Goal: Check status

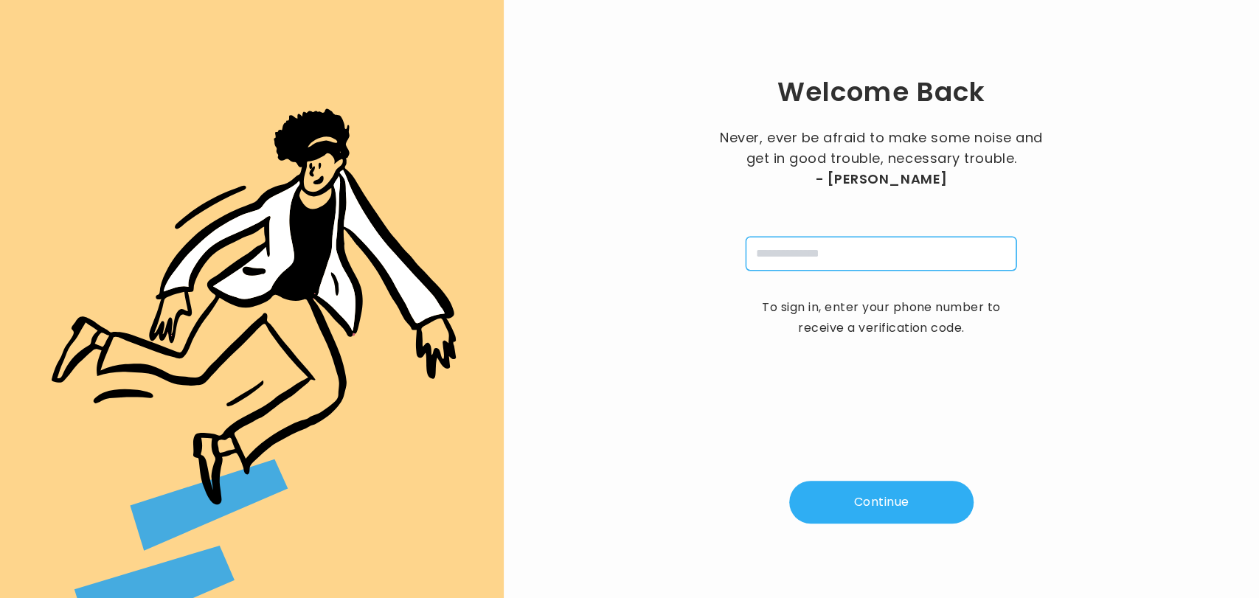
click at [802, 243] on input "tel" at bounding box center [881, 254] width 271 height 34
type input "**********"
click at [855, 510] on button "Continue" at bounding box center [881, 502] width 184 height 43
type input "*"
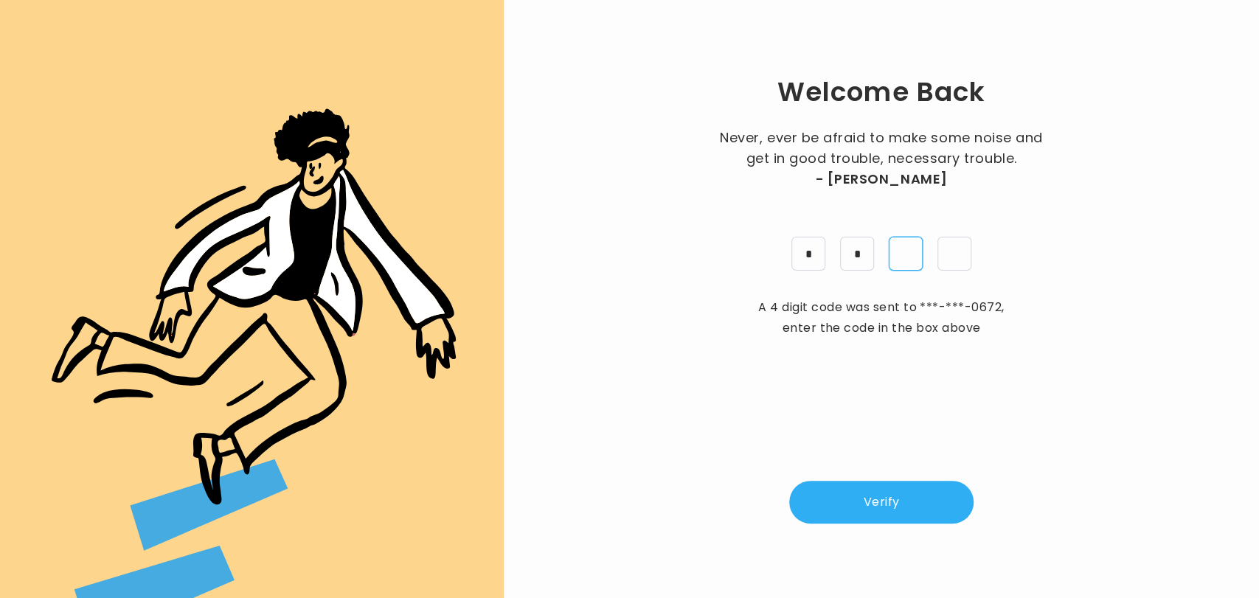
type input "*"
click at [854, 503] on button "Verify" at bounding box center [881, 502] width 184 height 43
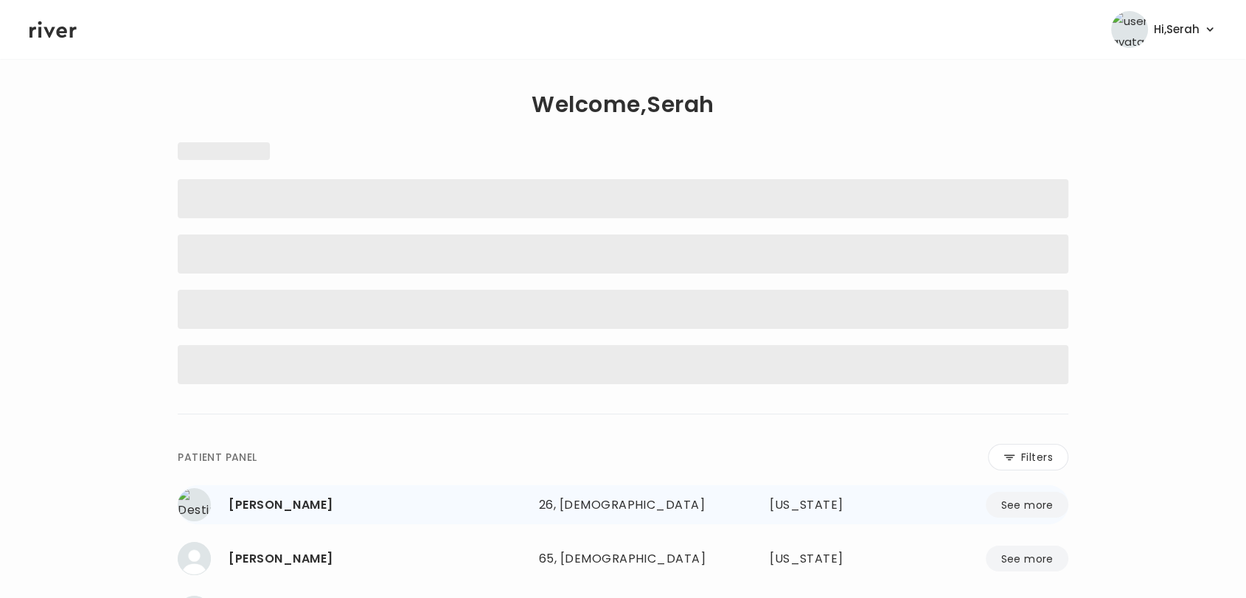
click at [854, 503] on div "[US_STATE]" at bounding box center [829, 505] width 118 height 21
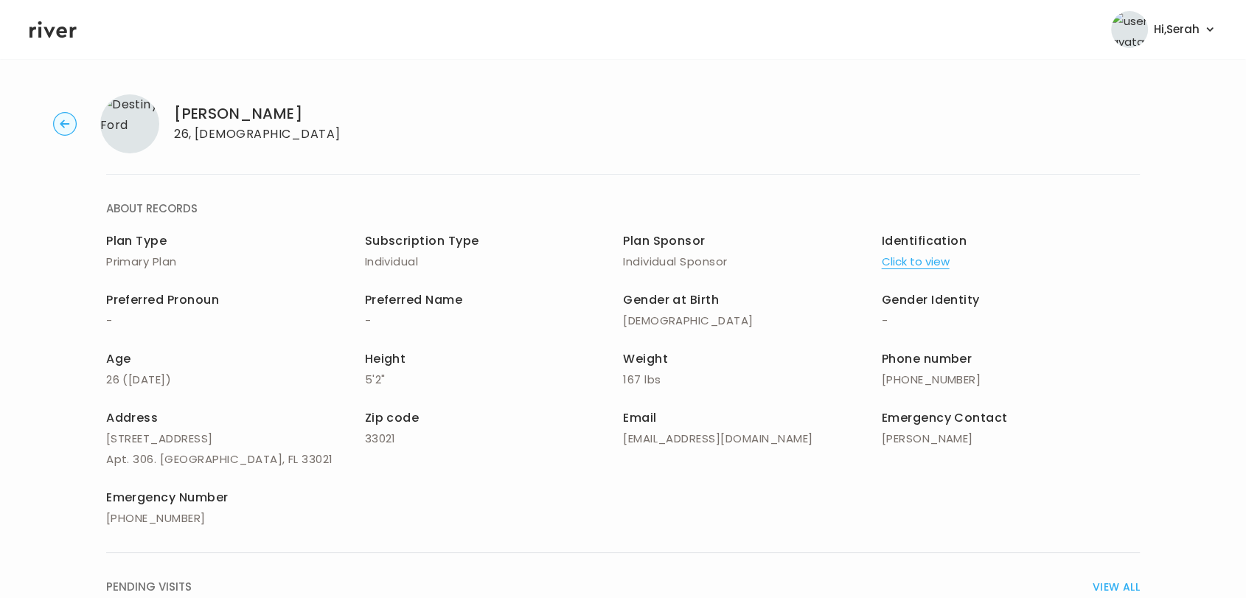
click at [46, 29] on icon at bounding box center [52, 29] width 47 height 17
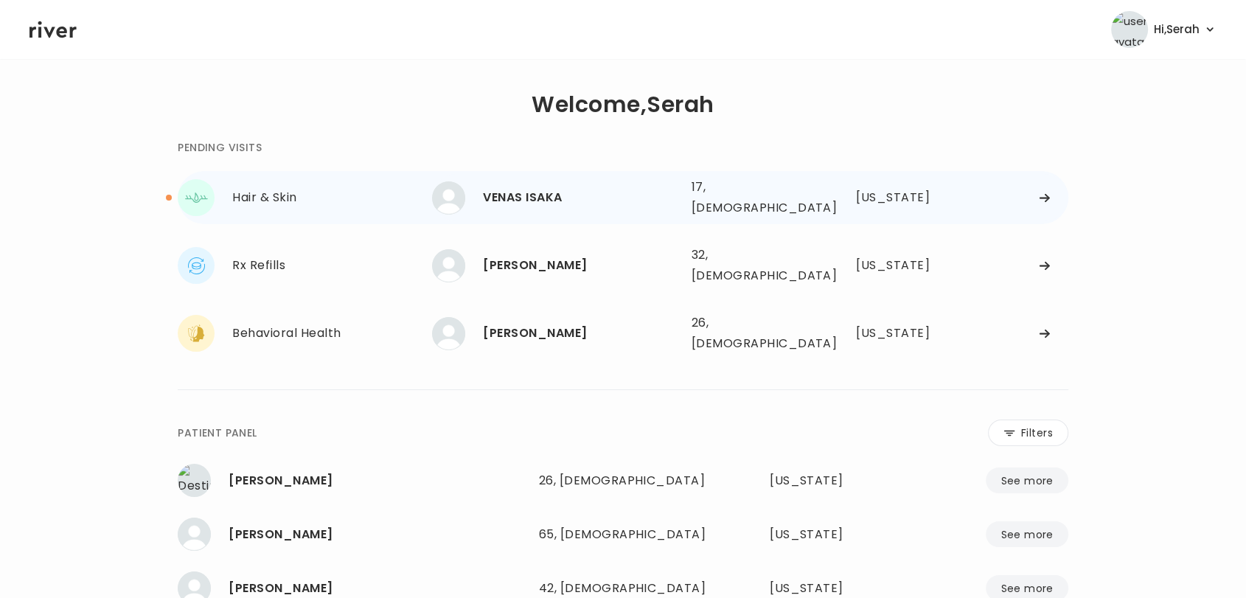
click at [514, 192] on div "VENAS ISAKA" at bounding box center [581, 197] width 196 height 21
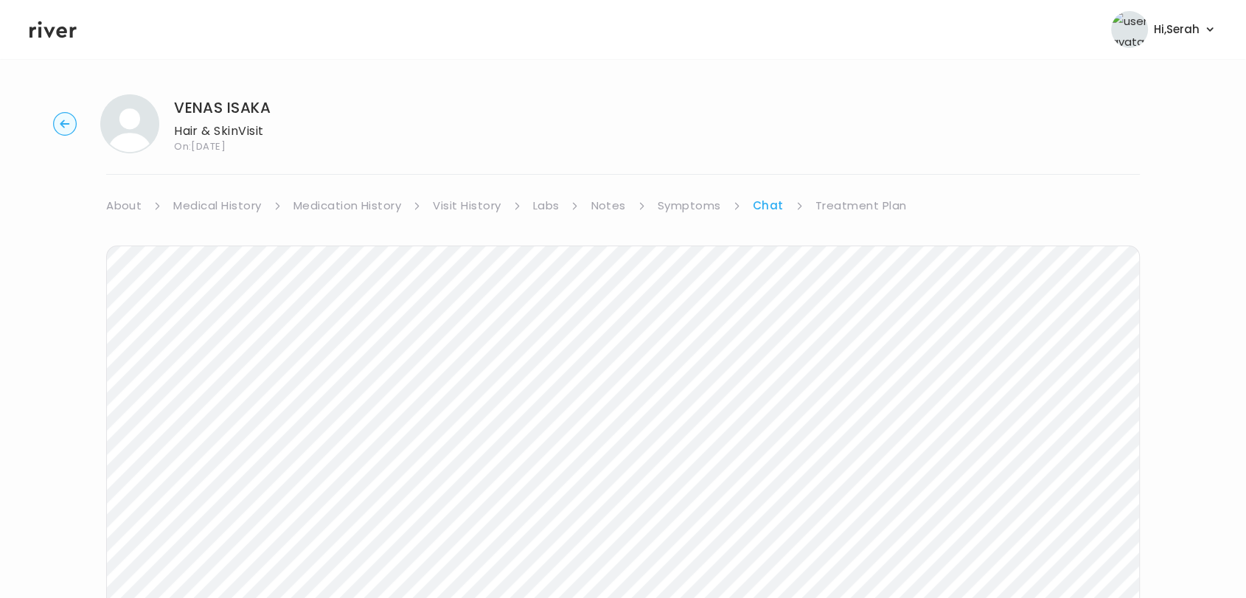
click at [125, 206] on link "About" at bounding box center [123, 205] width 35 height 21
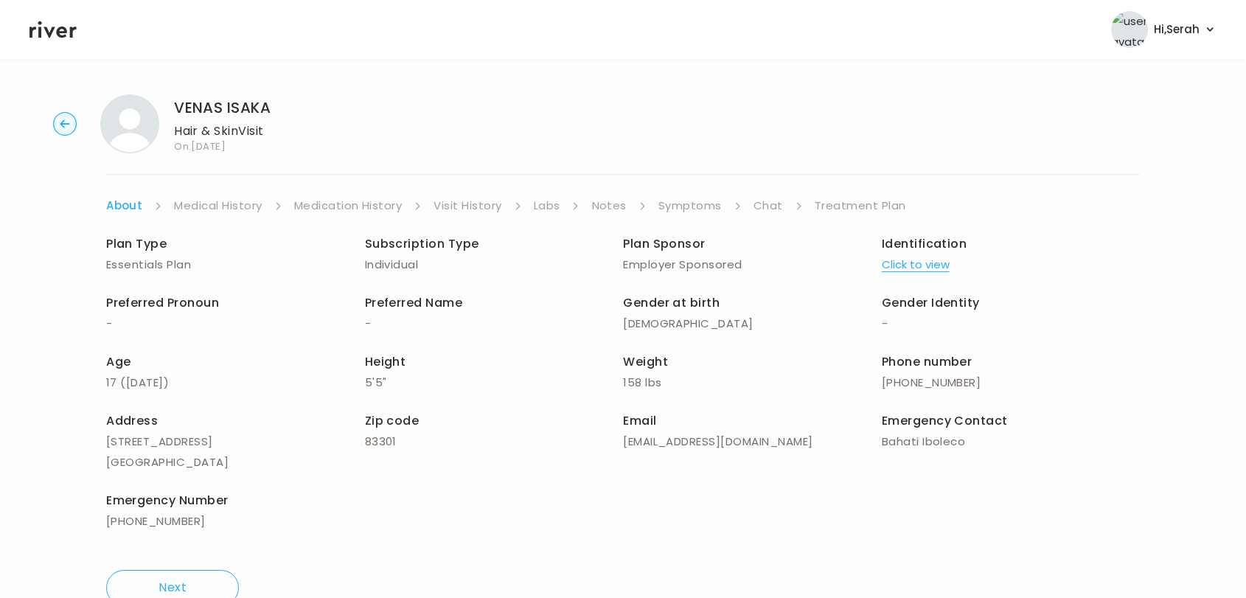
click at [31, 39] on icon at bounding box center [52, 29] width 47 height 22
